Goal: Information Seeking & Learning: Learn about a topic

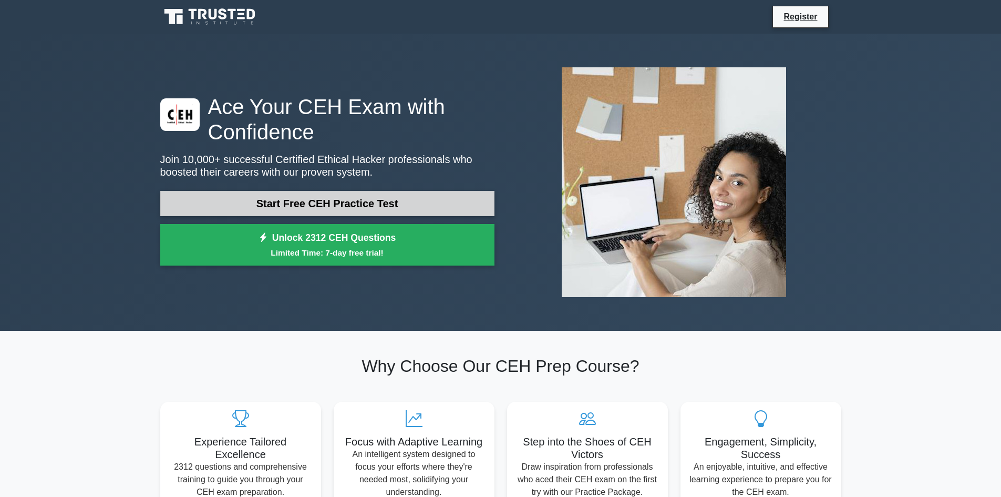
click at [393, 199] on link "Start Free CEH Practice Test" at bounding box center [327, 203] width 334 height 25
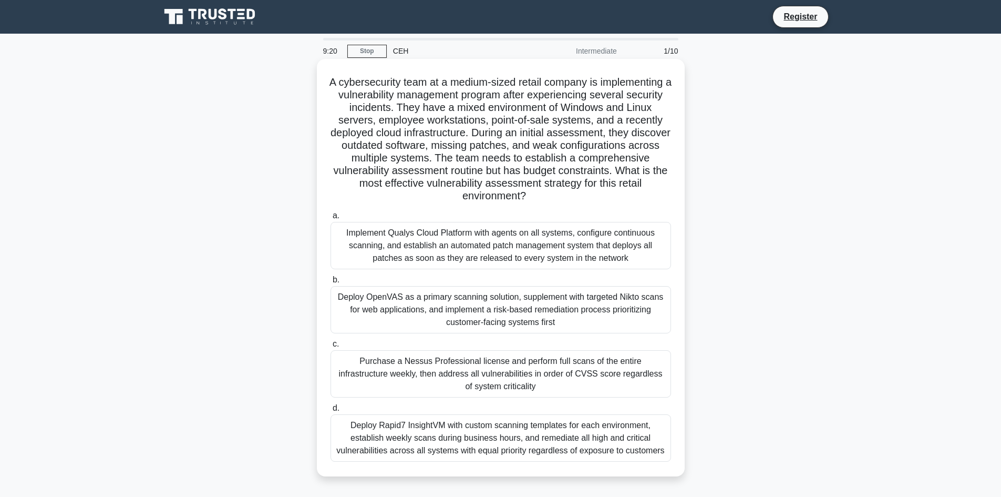
click at [446, 316] on div "Deploy OpenVAS as a primary scanning solution, supplement with targeted Nikto s…" at bounding box center [501, 309] width 341 height 47
click at [331, 283] on input "b. Deploy OpenVAS as a primary scanning solution, supplement with targeted Nikt…" at bounding box center [331, 279] width 0 height 7
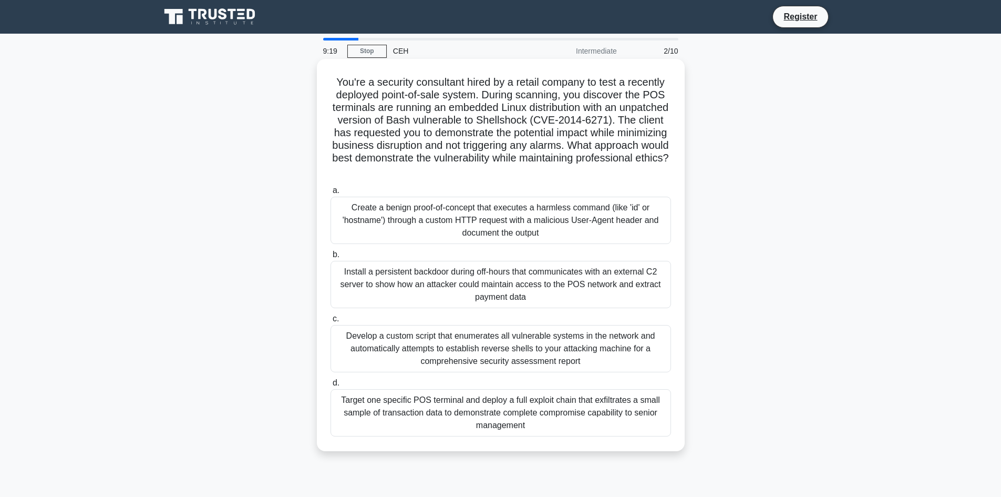
click at [444, 289] on div "Install a persistent backdoor during off-hours that communicates with an extern…" at bounding box center [501, 284] width 341 height 47
click at [331, 258] on input "b. Install a persistent backdoor during off-hours that communicates with an ext…" at bounding box center [331, 254] width 0 height 7
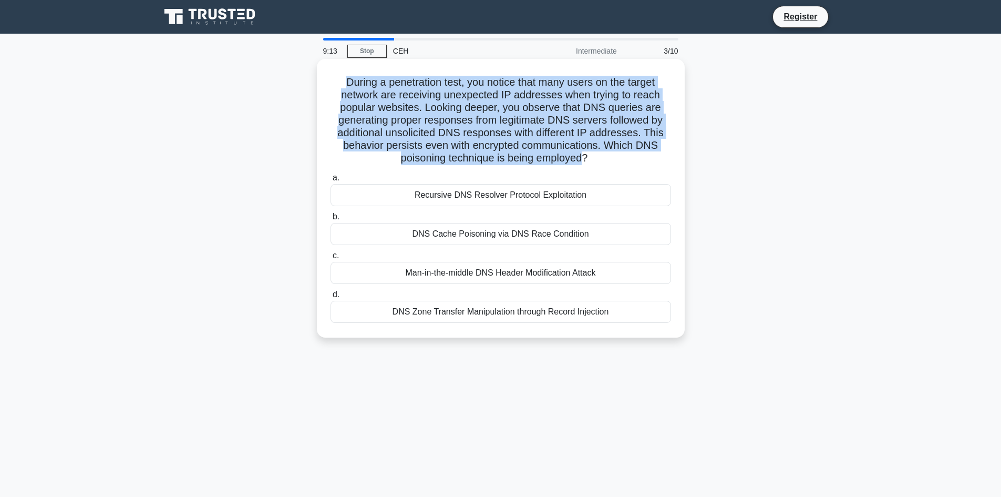
drag, startPoint x: 339, startPoint y: 84, endPoint x: 583, endPoint y: 163, distance: 256.7
click at [583, 163] on h5 "During a penetration test, you notice that many users on the target network are…" at bounding box center [501, 120] width 343 height 89
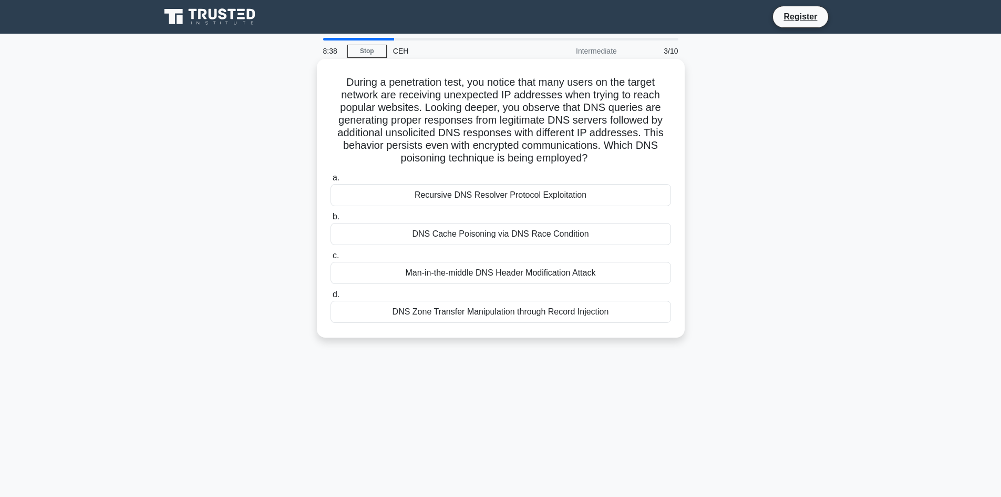
click at [455, 241] on div "DNS Cache Poisoning via DNS Race Condition" at bounding box center [501, 234] width 341 height 22
click at [331, 220] on input "b. DNS Cache Poisoning via DNS Race Condition" at bounding box center [331, 216] width 0 height 7
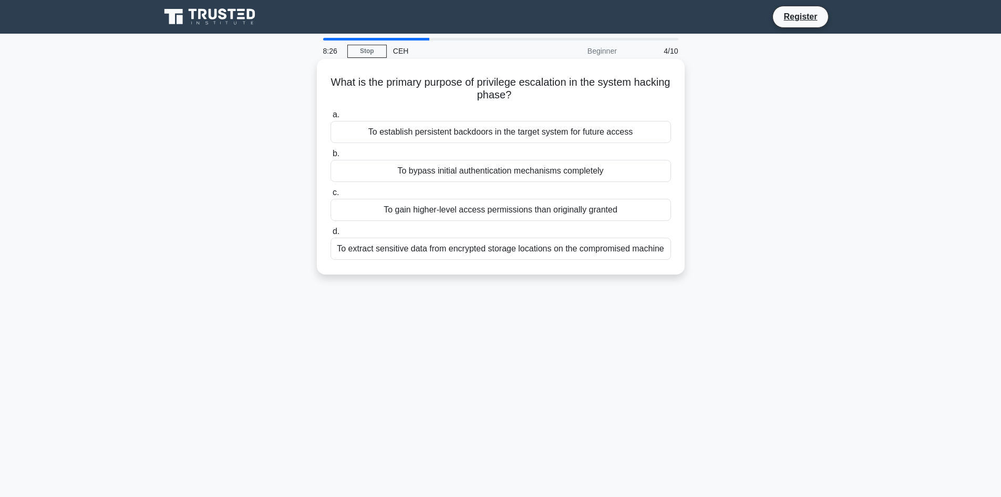
click at [446, 225] on label "d. To extract sensitive data from encrypted storage locations on the compromise…" at bounding box center [501, 242] width 341 height 35
click at [331, 228] on input "d. To extract sensitive data from encrypted storage locations on the compromise…" at bounding box center [331, 231] width 0 height 7
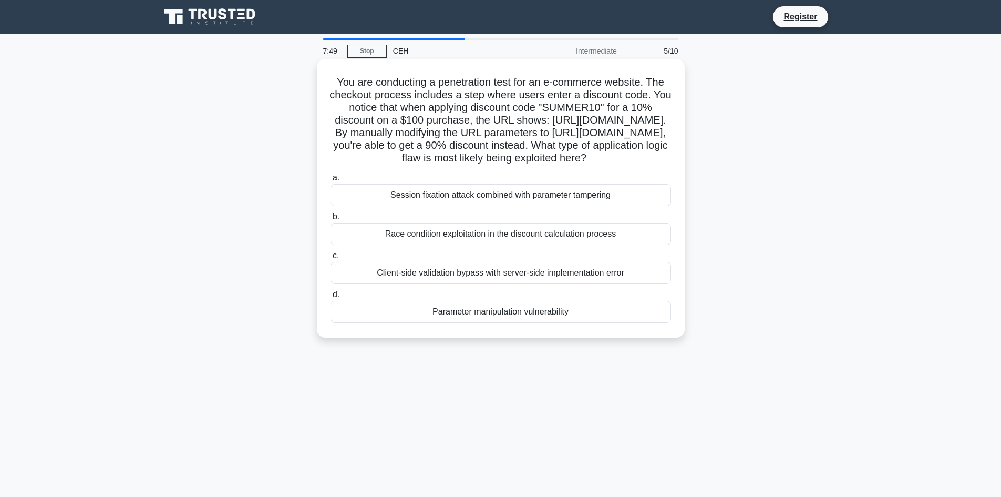
click at [555, 323] on div "Parameter manipulation vulnerability" at bounding box center [501, 312] width 341 height 22
click at [331, 298] on input "d. Parameter manipulation vulnerability" at bounding box center [331, 294] width 0 height 7
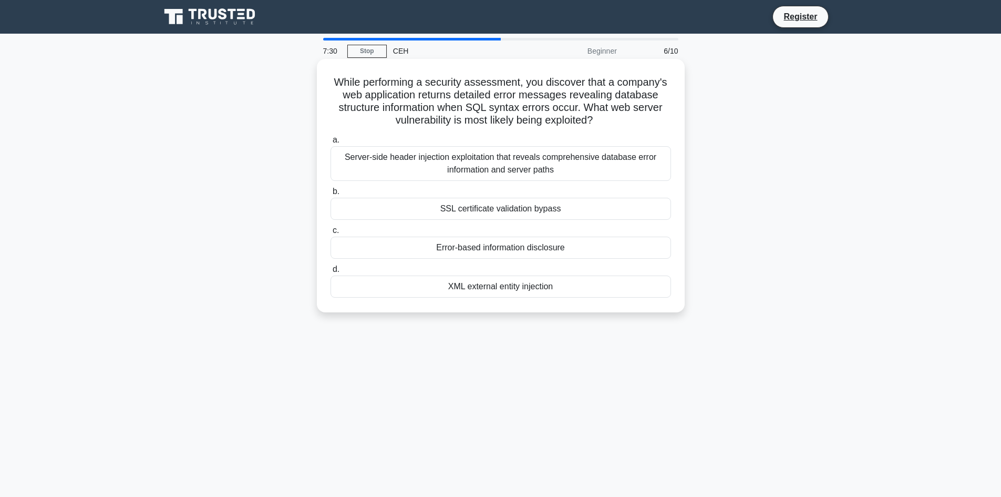
click at [538, 170] on div "Server-side header injection exploitation that reveals comprehensive database e…" at bounding box center [501, 163] width 341 height 35
click at [331, 143] on input "a. Server-side header injection exploitation that reveals comprehensive databas…" at bounding box center [331, 140] width 0 height 7
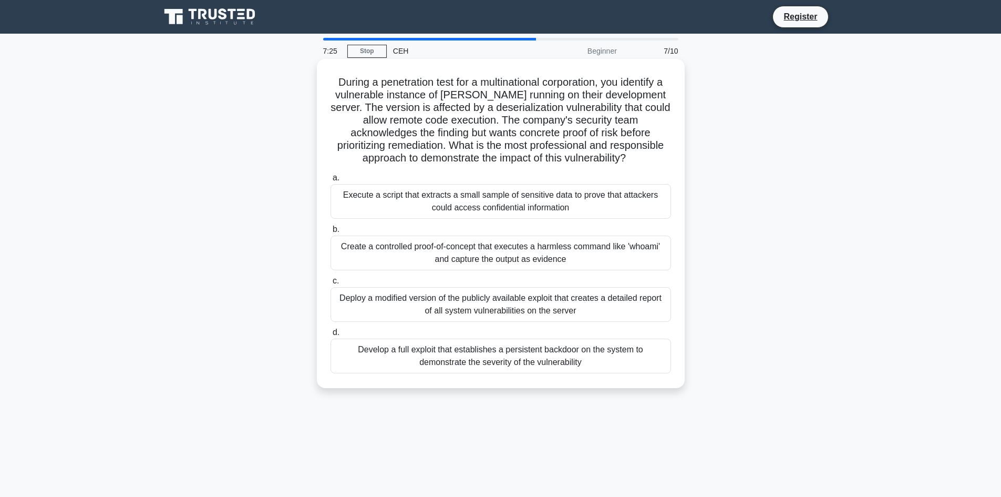
click at [507, 217] on div "Execute a script that extracts a small sample of sensitive data to prove that a…" at bounding box center [501, 201] width 341 height 35
click at [331, 181] on input "a. Execute a script that extracts a small sample of sensitive data to prove tha…" at bounding box center [331, 178] width 0 height 7
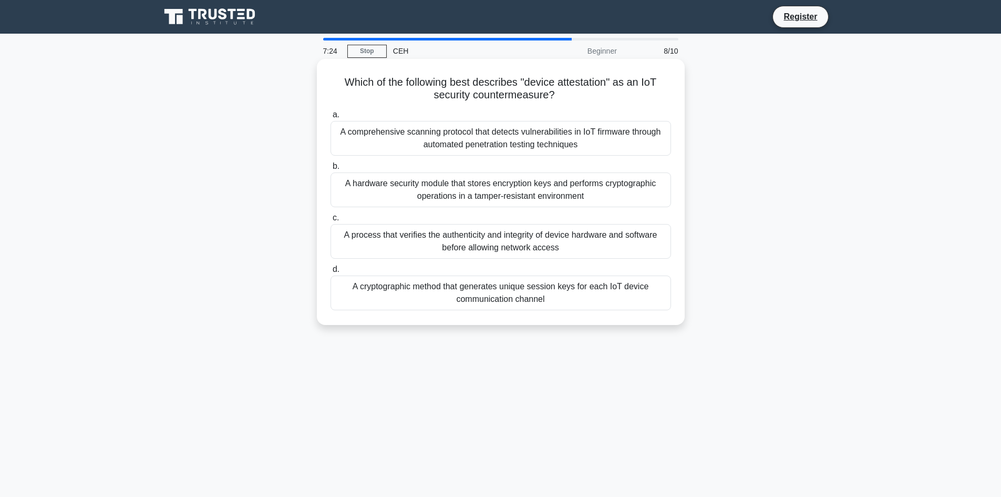
click at [485, 136] on div "A comprehensive scanning protocol that detects vulnerabilities in IoT firmware …" at bounding box center [501, 138] width 341 height 35
click at [331, 118] on input "a. A comprehensive scanning protocol that detects vulnerabilities in IoT firmwa…" at bounding box center [331, 114] width 0 height 7
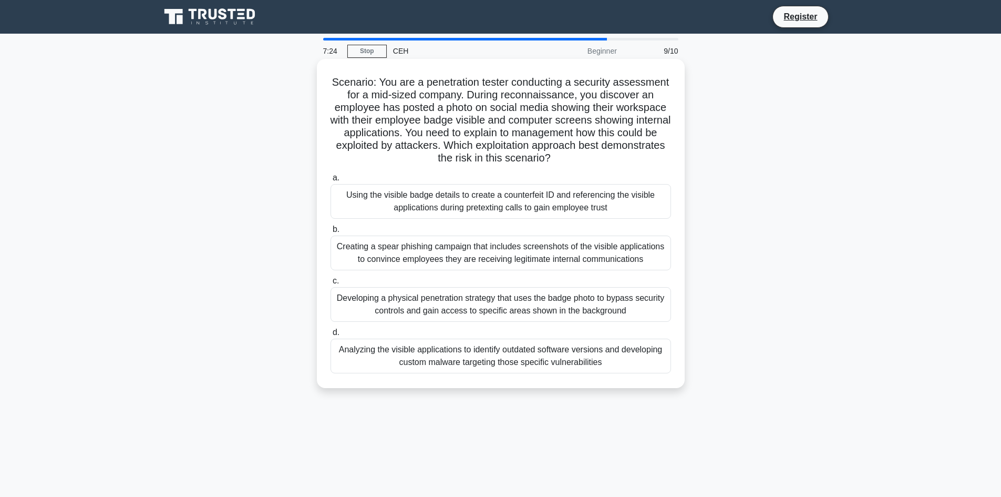
click at [501, 286] on label "c. Developing a physical penetration strategy that uses the badge photo to bypa…" at bounding box center [501, 297] width 341 height 47
click at [331, 284] on input "c. Developing a physical penetration strategy that uses the badge photo to bypa…" at bounding box center [331, 281] width 0 height 7
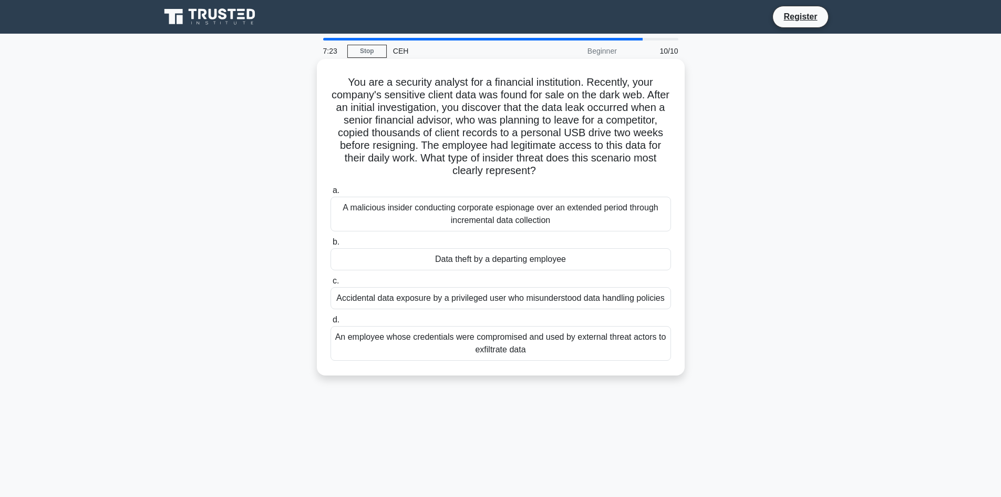
click at [465, 229] on div "A malicious insider conducting corporate espionage over an extended period thro…" at bounding box center [501, 214] width 341 height 35
click at [331, 194] on input "a. A malicious insider conducting corporate espionage over an extended period t…" at bounding box center [331, 190] width 0 height 7
